Goal: Task Accomplishment & Management: Use online tool/utility

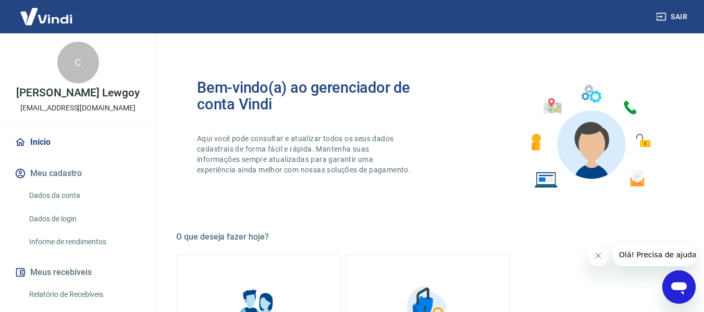
click at [32, 147] on link "Início" at bounding box center [78, 142] width 131 height 23
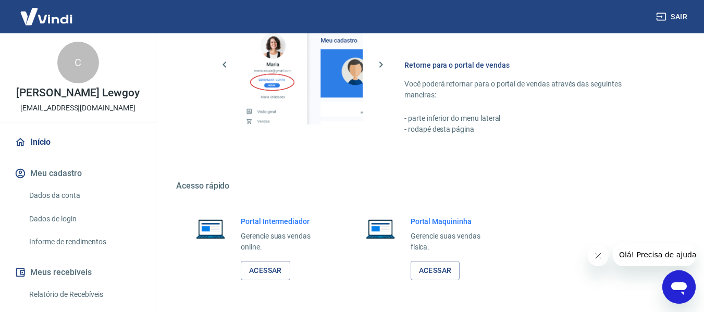
scroll to position [521, 0]
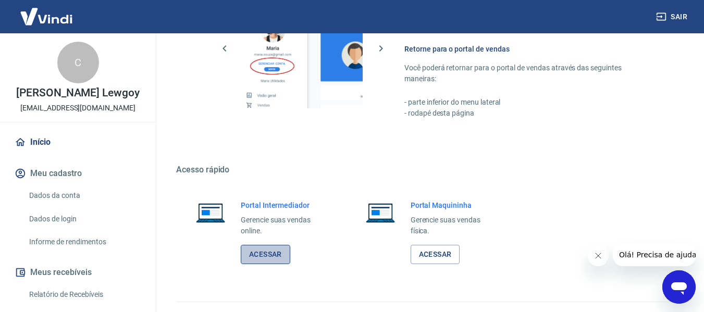
click at [272, 258] on link "Acessar" at bounding box center [266, 254] width 50 height 19
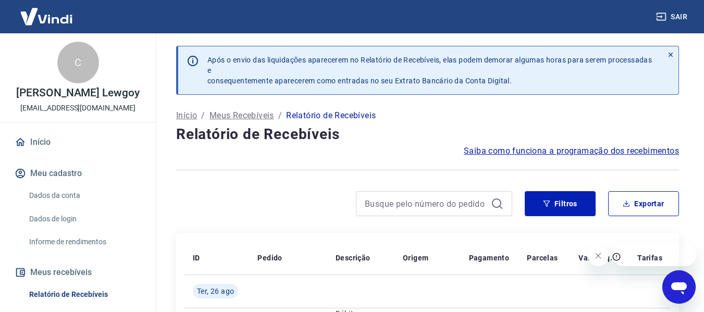
drag, startPoint x: 55, startPoint y: 150, endPoint x: 84, endPoint y: 154, distance: 29.4
click at [55, 150] on link "Início" at bounding box center [78, 142] width 131 height 23
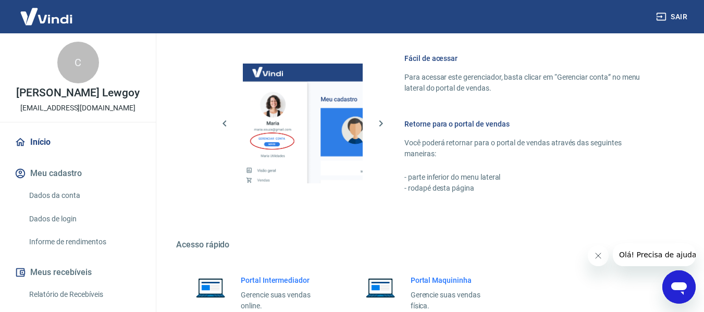
scroll to position [543, 0]
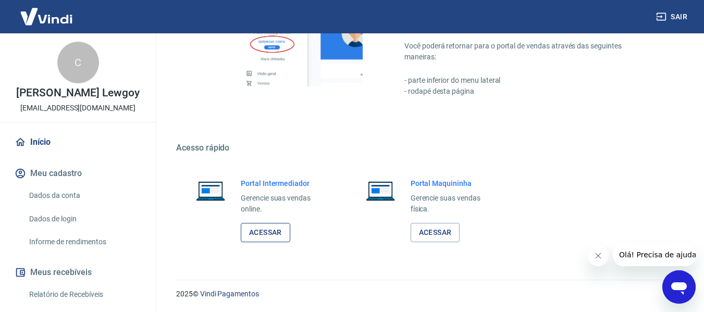
click at [267, 232] on link "Acessar" at bounding box center [266, 232] width 50 height 19
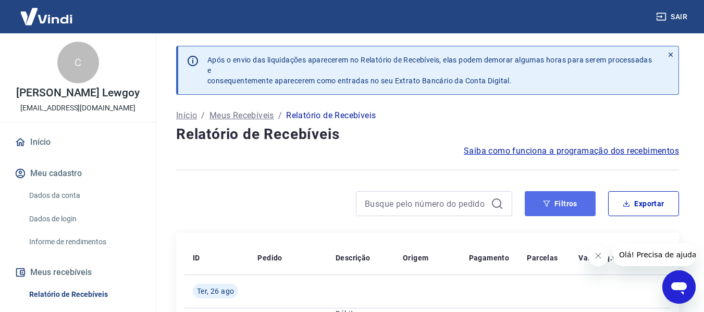
click at [553, 205] on button "Filtros" at bounding box center [560, 203] width 71 height 25
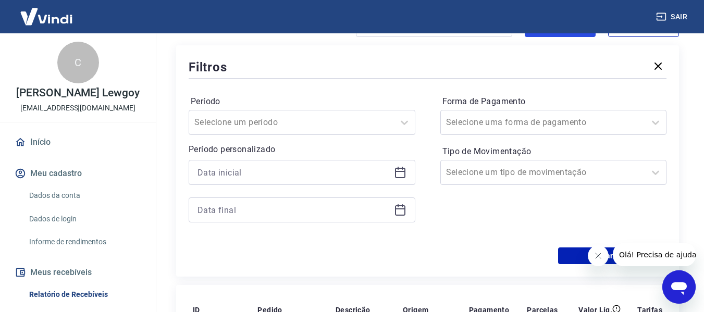
scroll to position [209, 0]
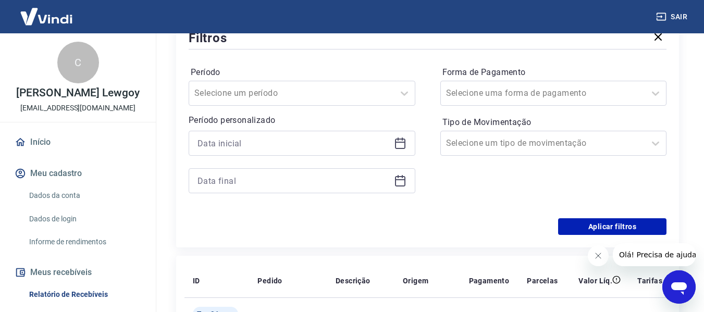
click at [396, 142] on icon at bounding box center [400, 142] width 10 height 1
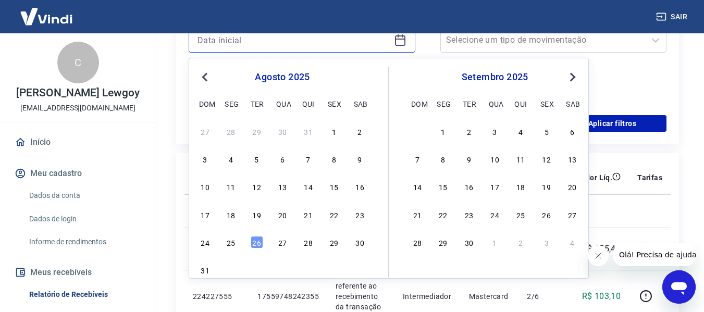
scroll to position [313, 0]
click at [332, 216] on div "22" at bounding box center [334, 214] width 13 height 13
type input "[DATE]"
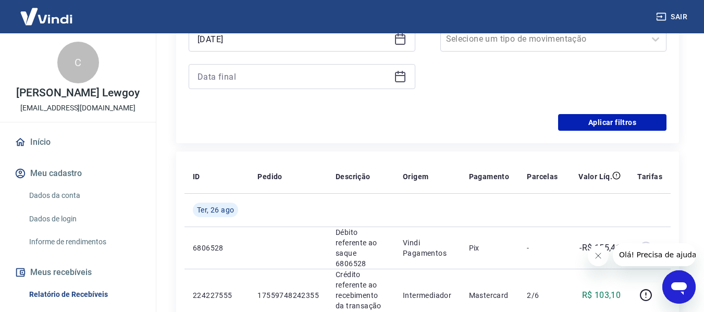
drag, startPoint x: 398, startPoint y: 79, endPoint x: 395, endPoint y: 84, distance: 5.4
click at [397, 79] on icon at bounding box center [400, 76] width 13 height 13
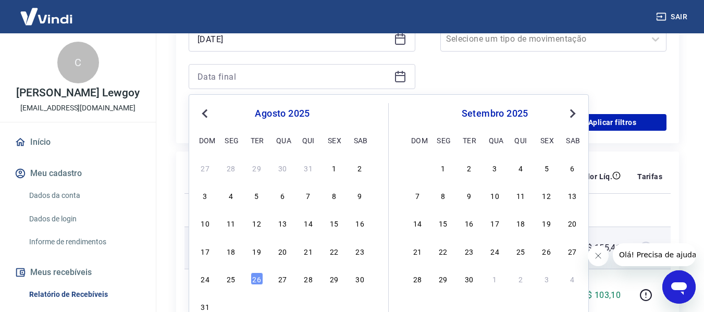
click at [260, 280] on div "26" at bounding box center [257, 279] width 13 height 13
type input "[DATE]"
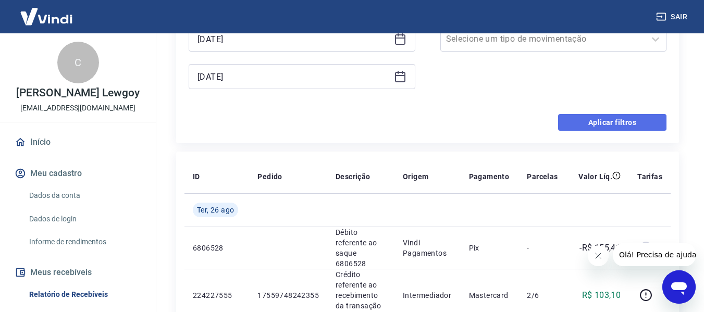
click at [615, 127] on button "Aplicar filtros" at bounding box center [612, 122] width 108 height 17
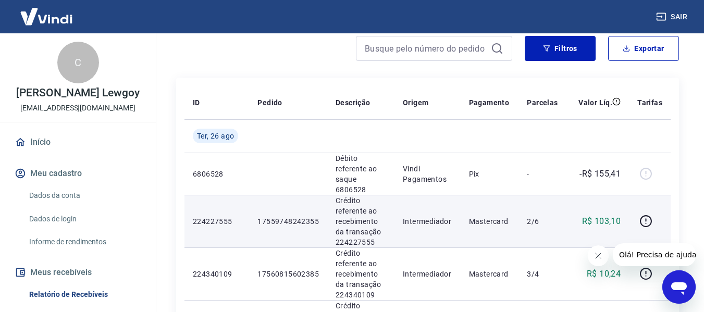
scroll to position [156, 0]
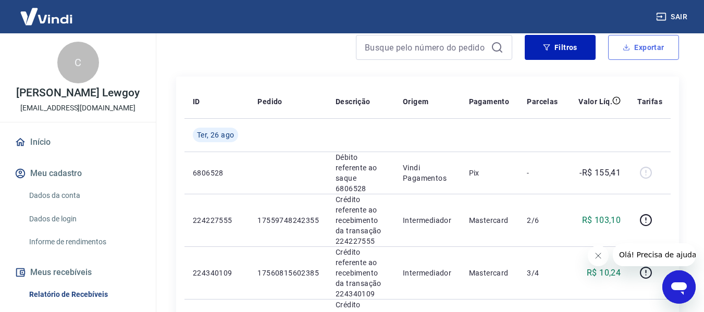
click at [639, 52] on button "Exportar" at bounding box center [643, 47] width 71 height 25
type input "[DATE]"
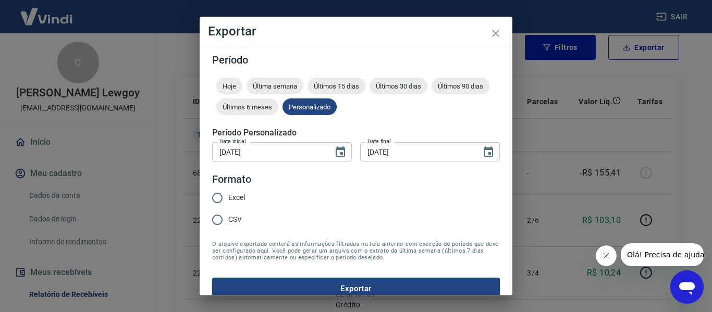
click at [225, 223] on input "CSV" at bounding box center [217, 220] width 22 height 22
radio input "true"
click at [288, 284] on button "Exportar" at bounding box center [356, 289] width 288 height 22
